Goal: Information Seeking & Learning: Learn about a topic

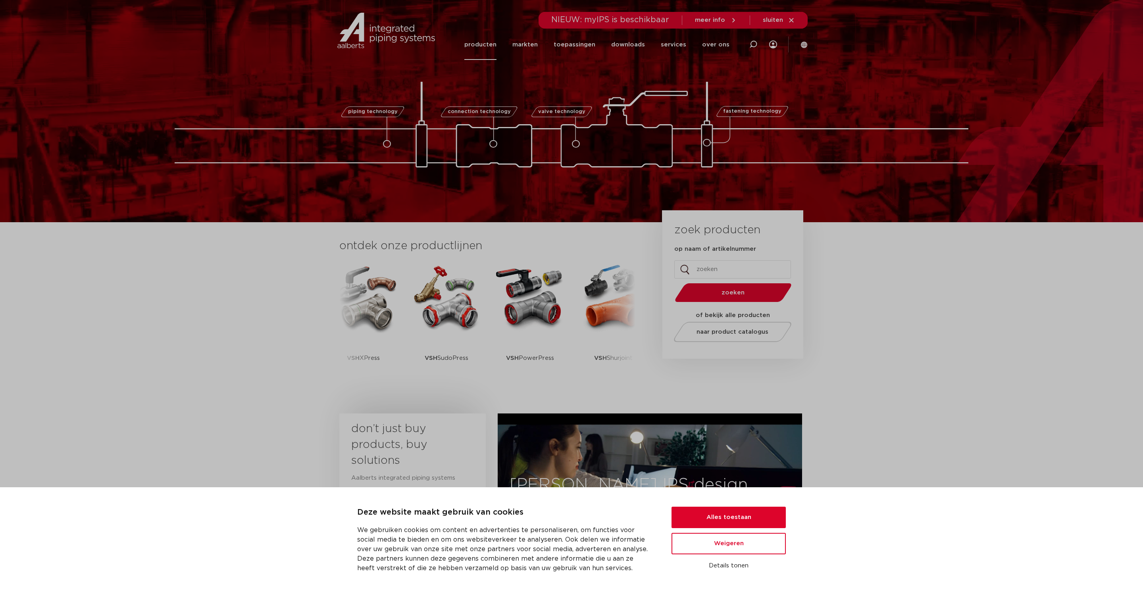
click at [493, 43] on link "producten" at bounding box center [480, 44] width 32 height 31
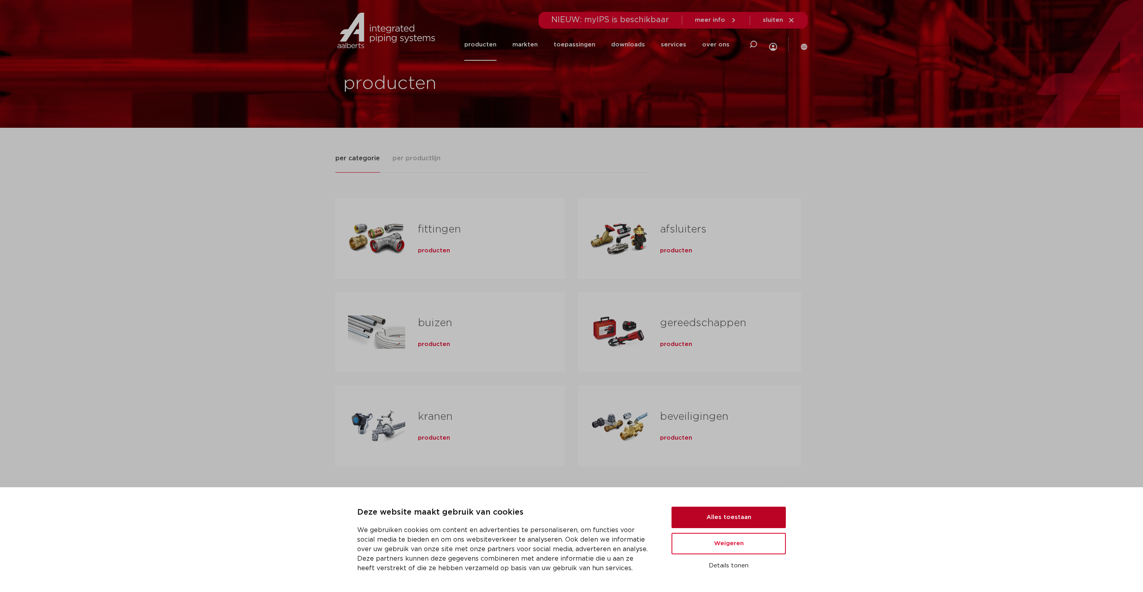
click at [740, 518] on button "Alles toestaan" at bounding box center [729, 517] width 114 height 21
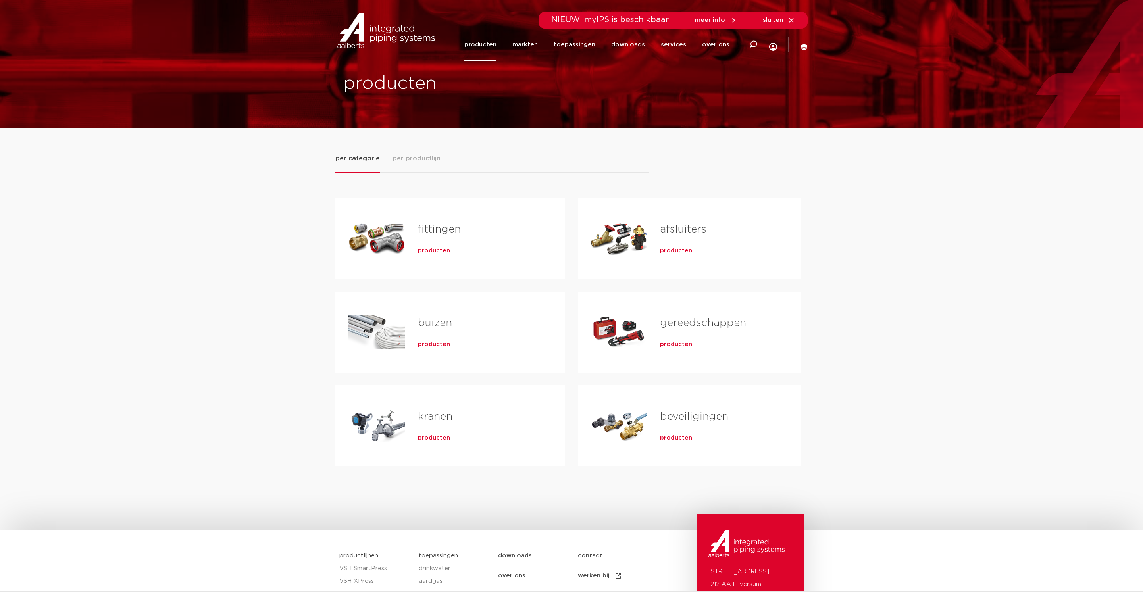
click at [439, 439] on span "producten" at bounding box center [434, 438] width 32 height 8
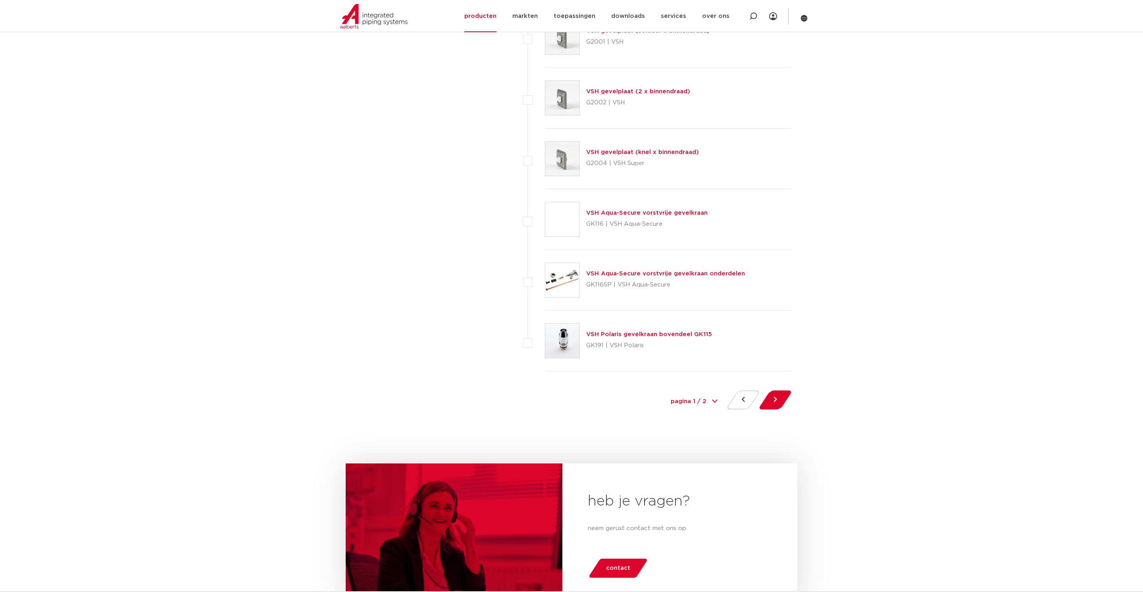
scroll to position [3424, 0]
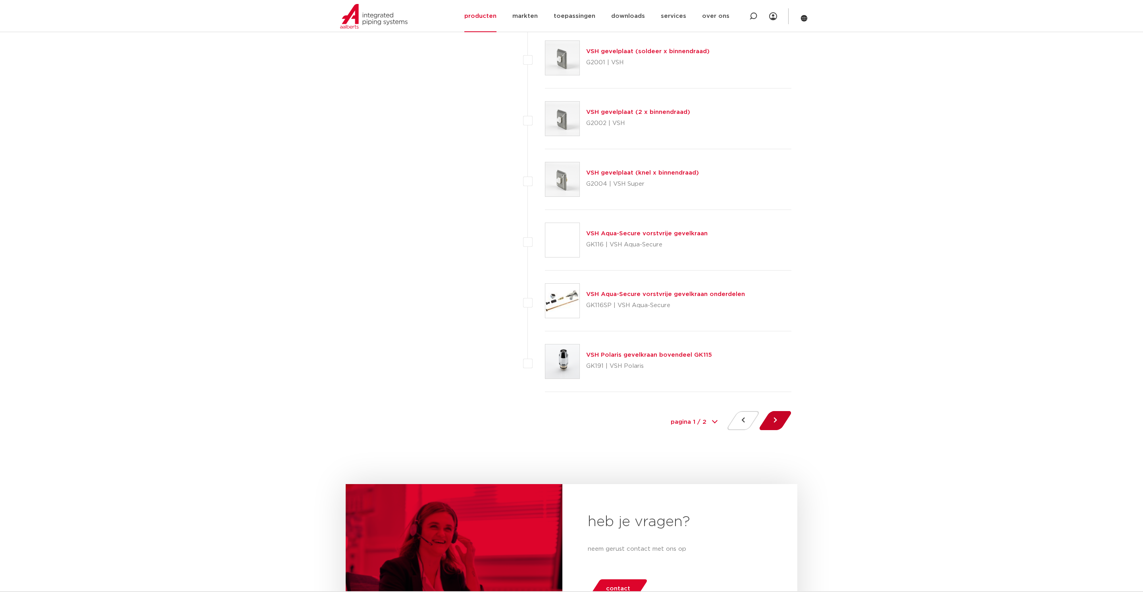
click at [774, 424] on button at bounding box center [775, 420] width 23 height 19
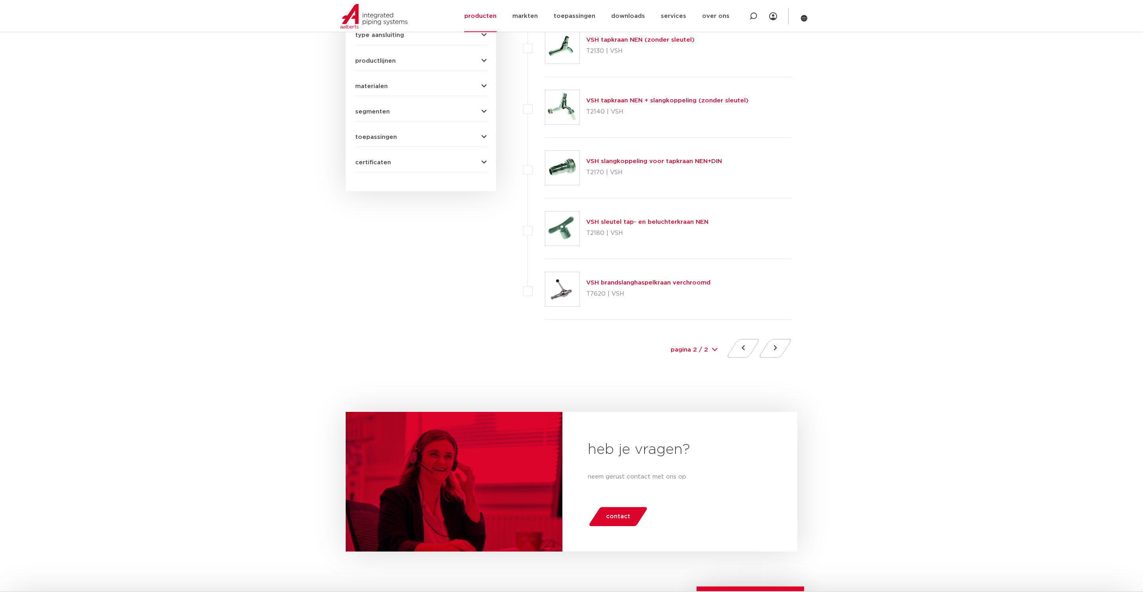
scroll to position [399, 0]
click at [745, 352] on button at bounding box center [743, 348] width 23 height 19
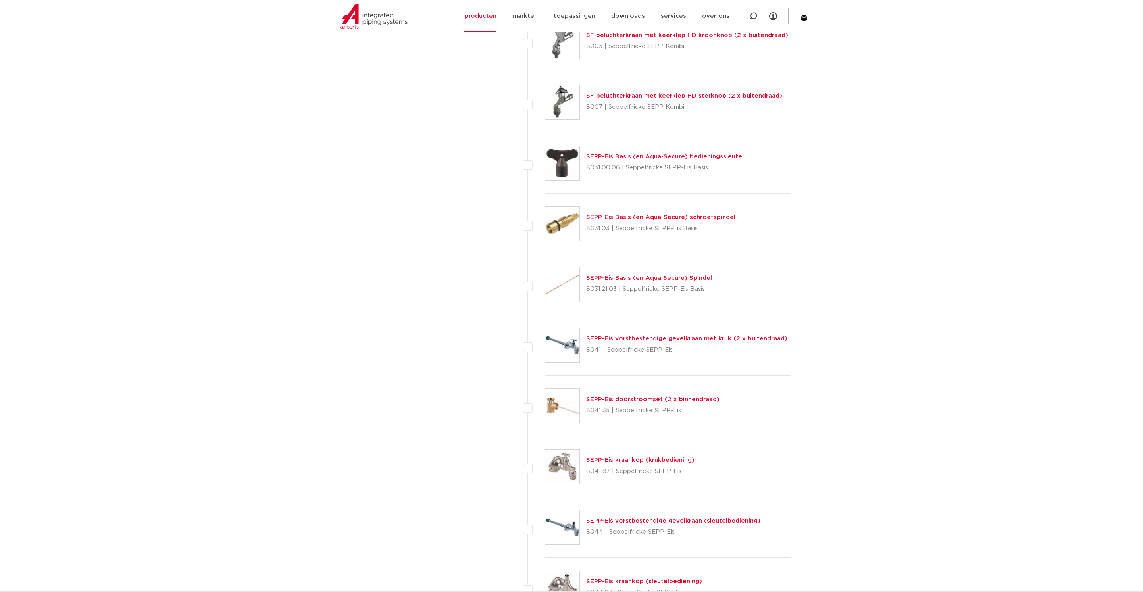
scroll to position [1194, 0]
click at [657, 337] on link "SEPP-Eis vorstbestendige gevelkraan met kruk (2 x buitendraad)" at bounding box center [686, 338] width 201 height 6
